Goal: Check status: Check status

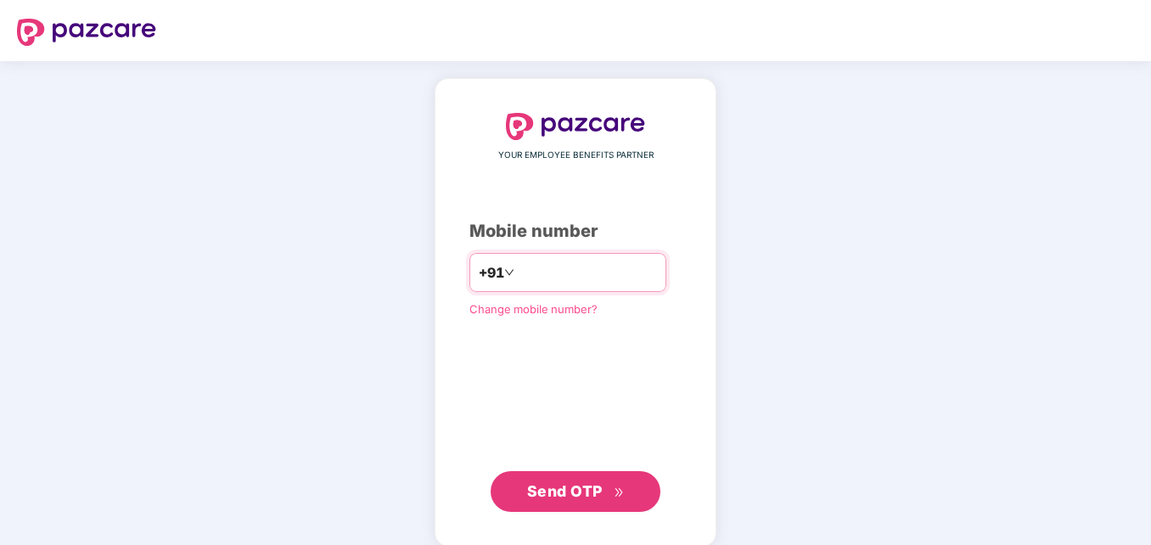
click at [587, 270] on input "number" at bounding box center [587, 272] width 139 height 27
type input "**********"
click at [560, 494] on span "Send OTP" at bounding box center [565, 491] width 76 height 18
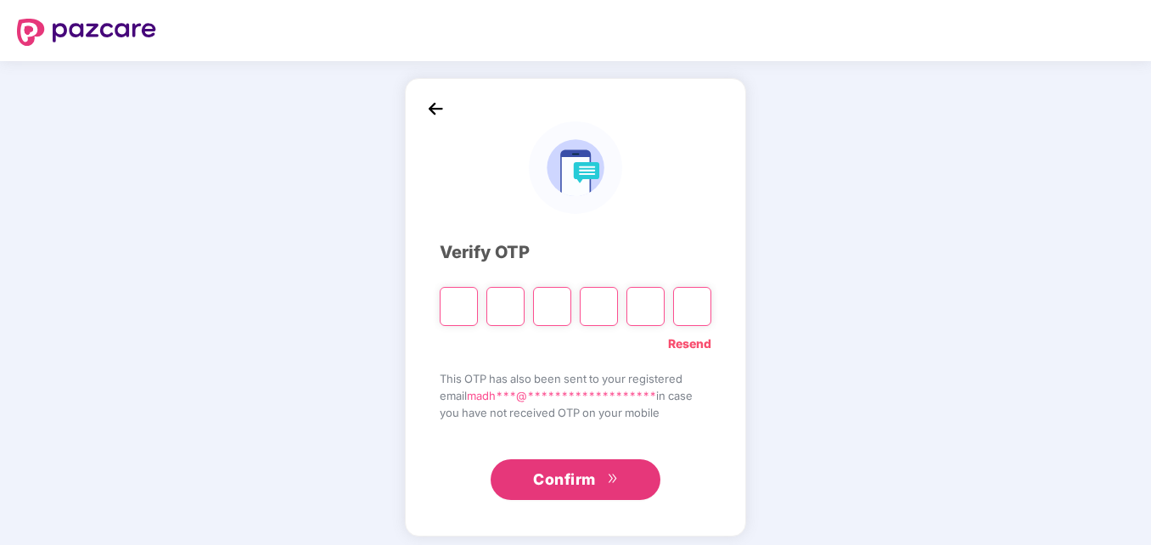
type input "*"
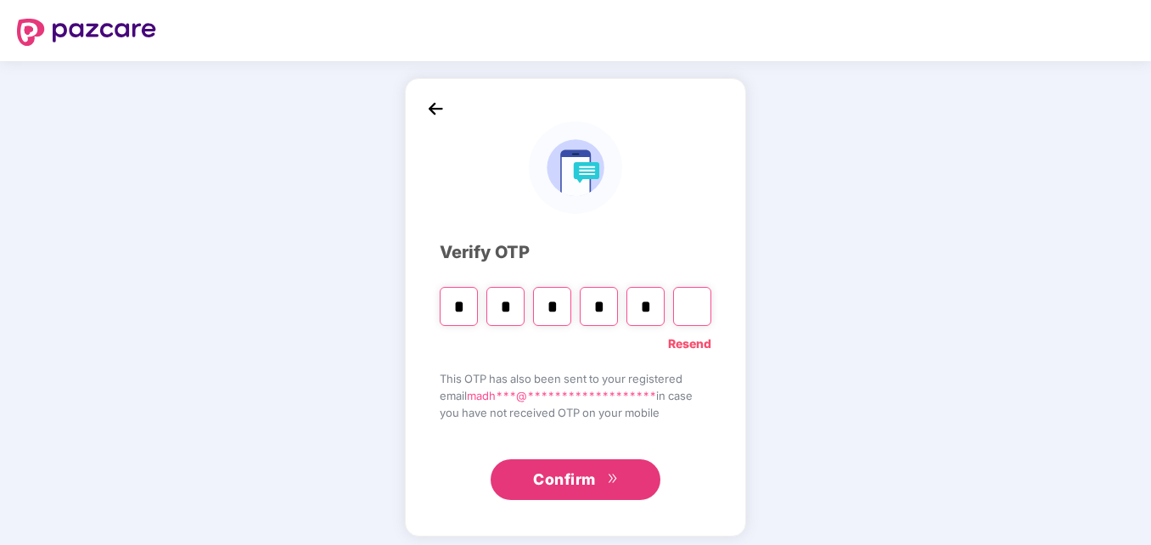
type input "*"
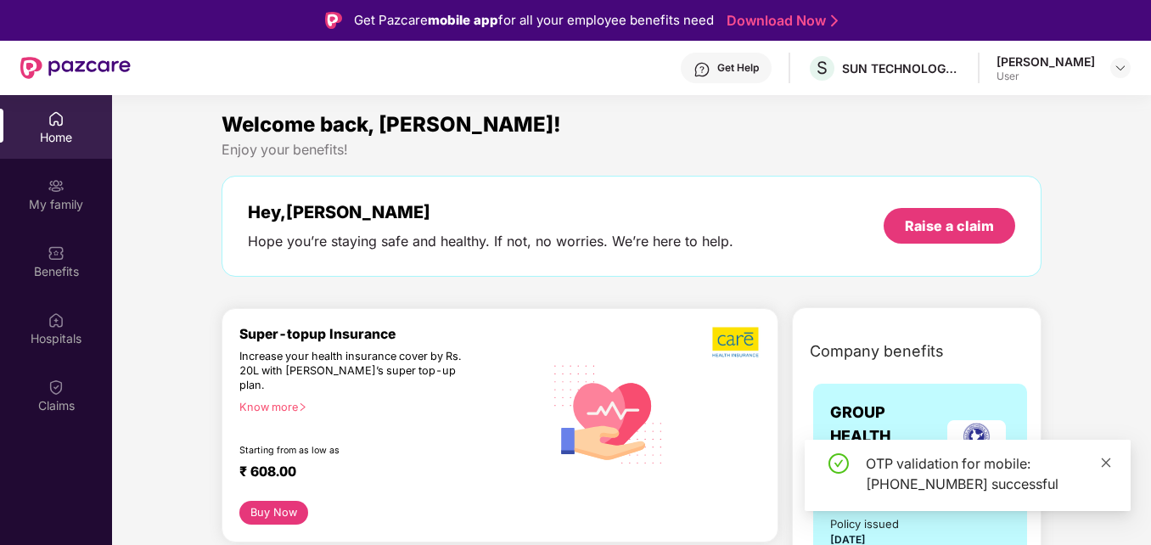
click at [1100, 462] on icon "close" at bounding box center [1106, 463] width 12 height 12
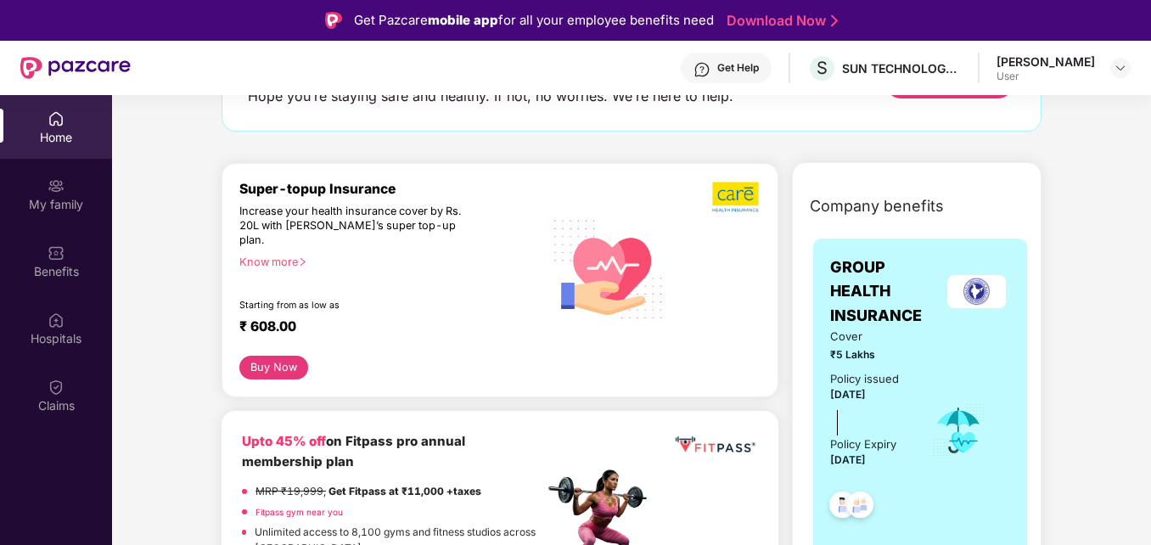
scroll to position [255, 0]
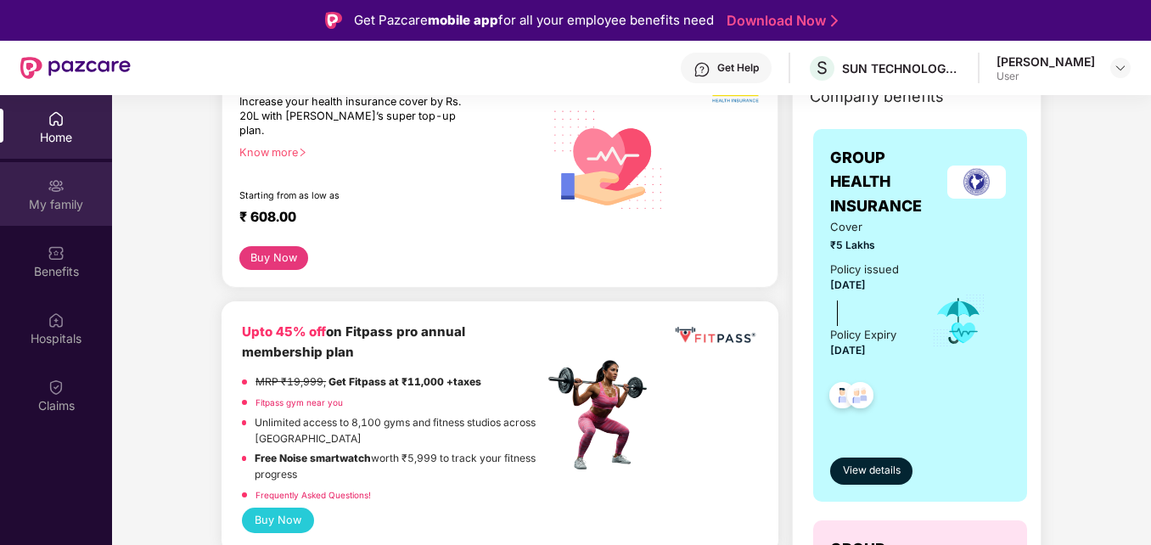
click at [55, 205] on div "My family" at bounding box center [56, 204] width 112 height 17
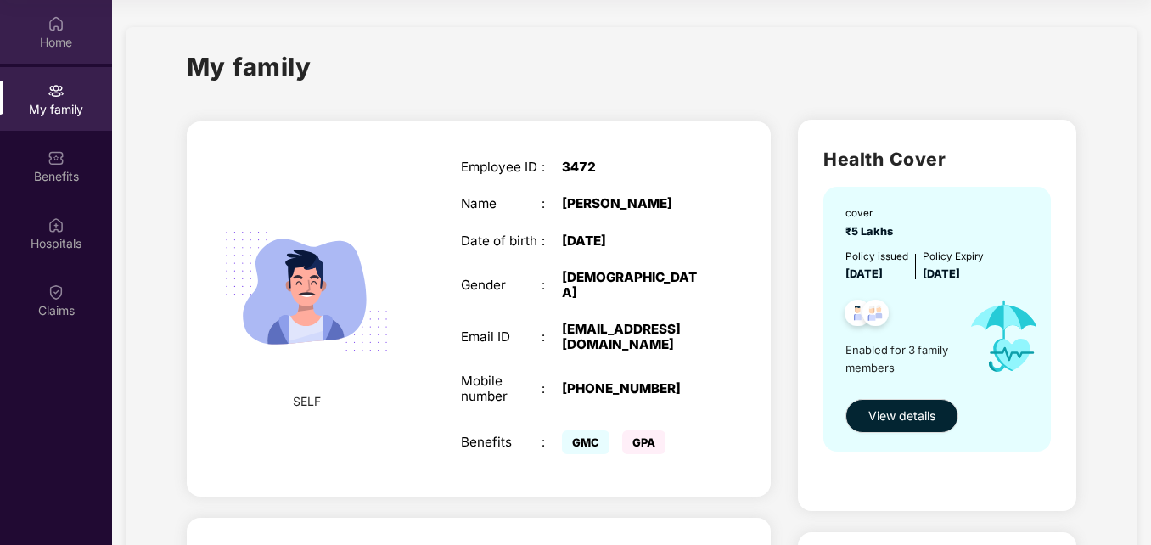
click at [48, 46] on div "Home" at bounding box center [56, 42] width 112 height 17
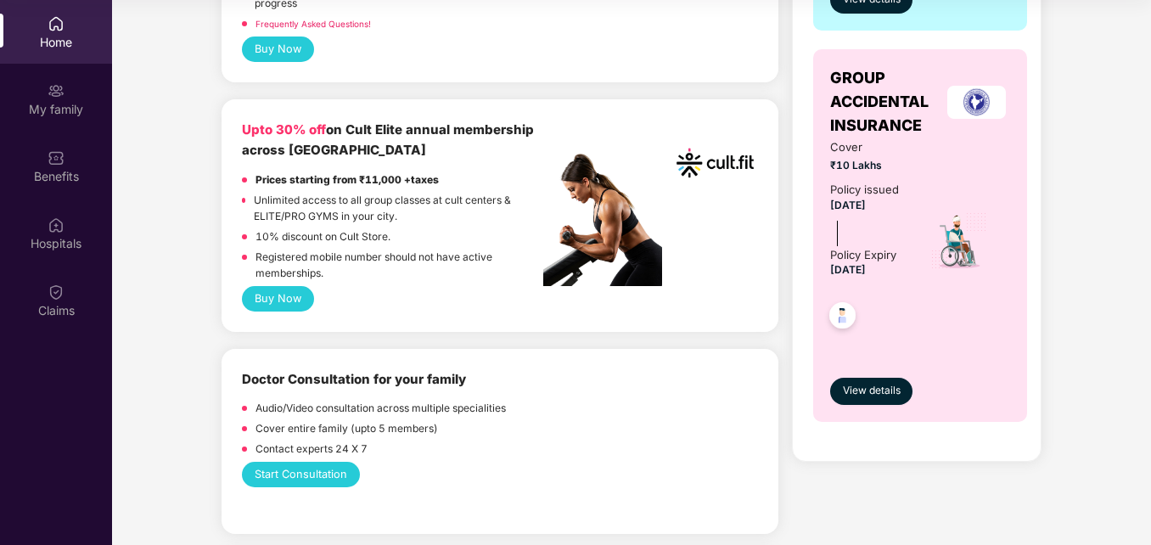
scroll to position [594, 0]
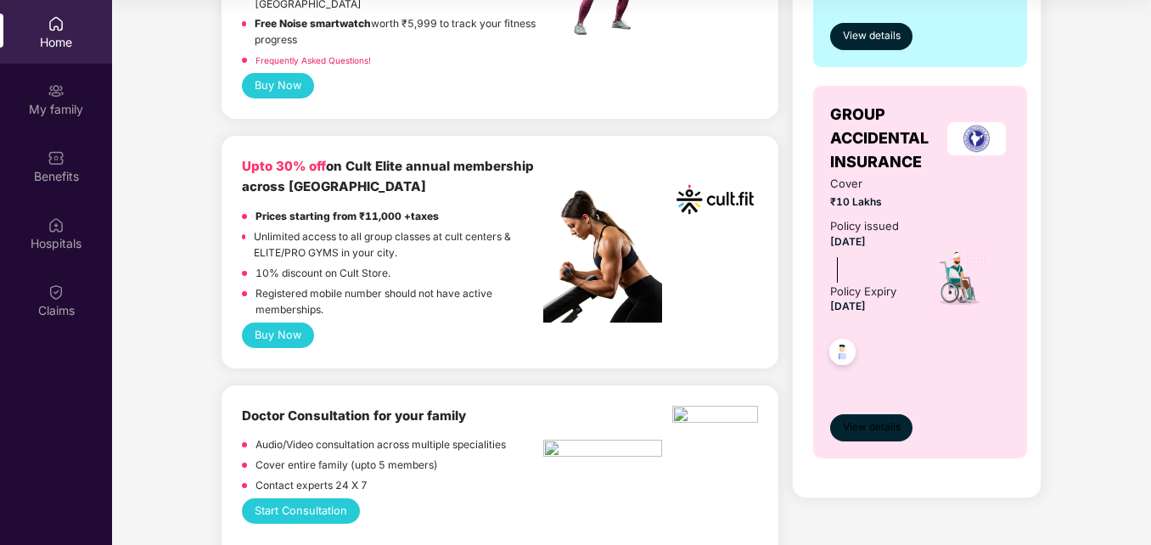
click at [878, 435] on span "View details" at bounding box center [872, 427] width 58 height 16
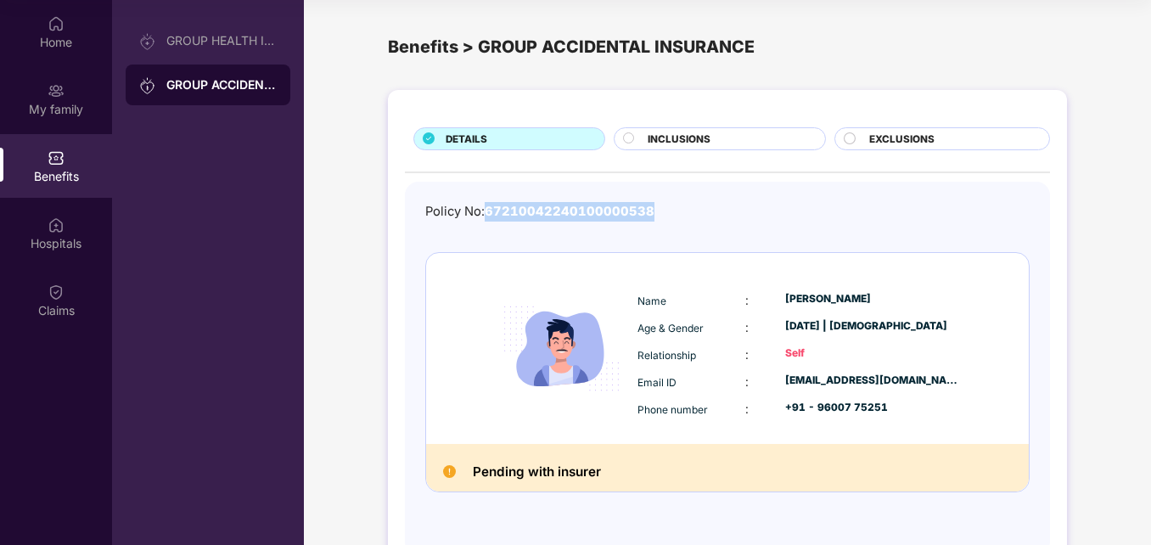
drag, startPoint x: 488, startPoint y: 211, endPoint x: 648, endPoint y: 211, distance: 159.6
click at [648, 211] on span "67210042240100000538" at bounding box center [570, 211] width 170 height 15
copy span "67210042240100000538"
click at [723, 199] on div "Policy No: 67210042240100000538 Name : [PERSON_NAME] Age & Gender : [DATE] | [D…" at bounding box center [727, 368] width 645 height 373
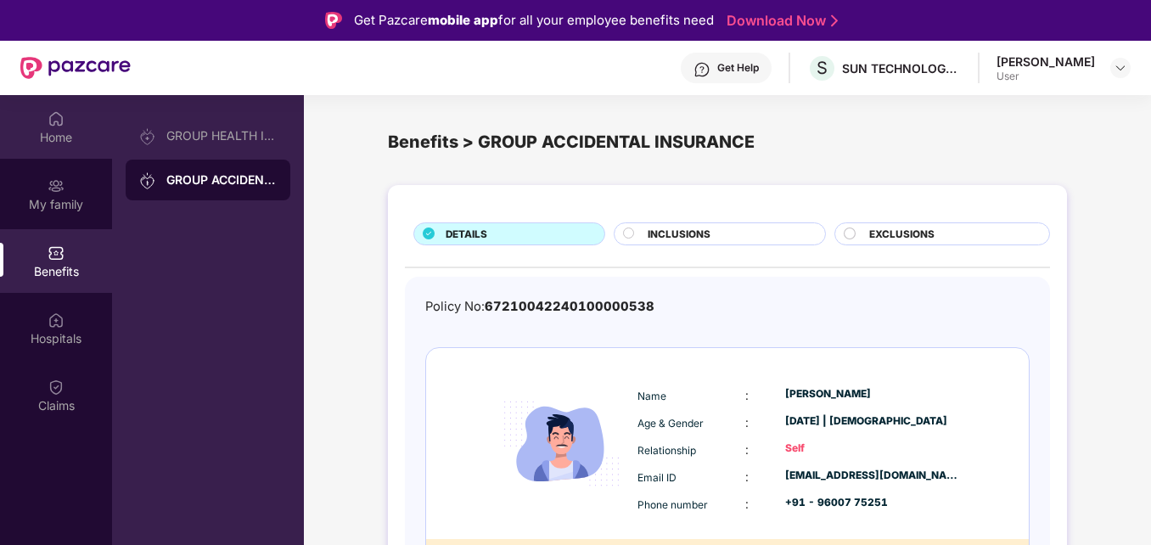
click at [53, 138] on div "Home" at bounding box center [56, 137] width 112 height 17
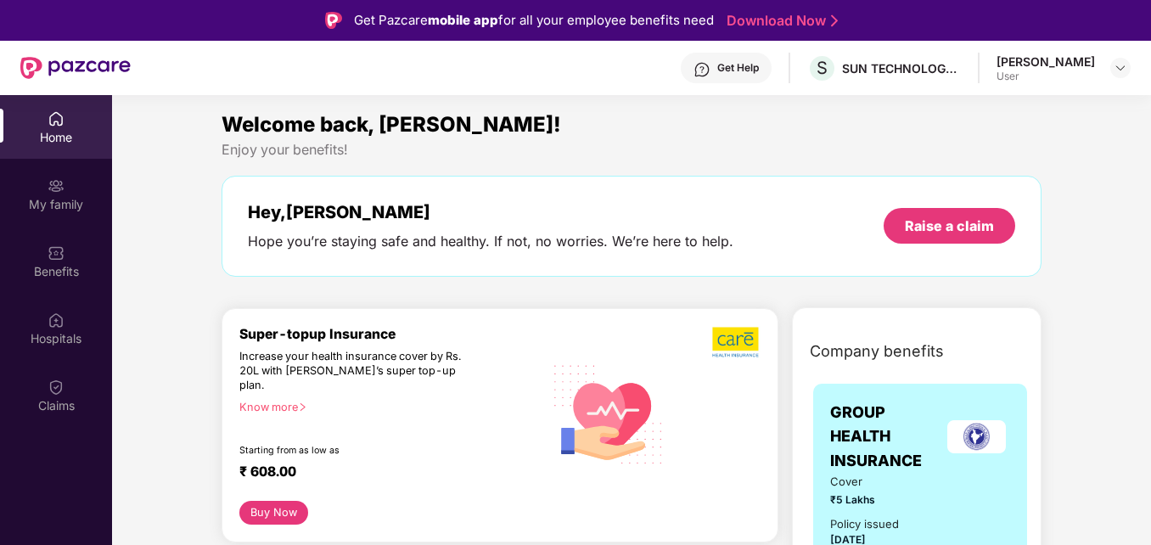
scroll to position [170, 0]
